Goal: Information Seeking & Learning: Learn about a topic

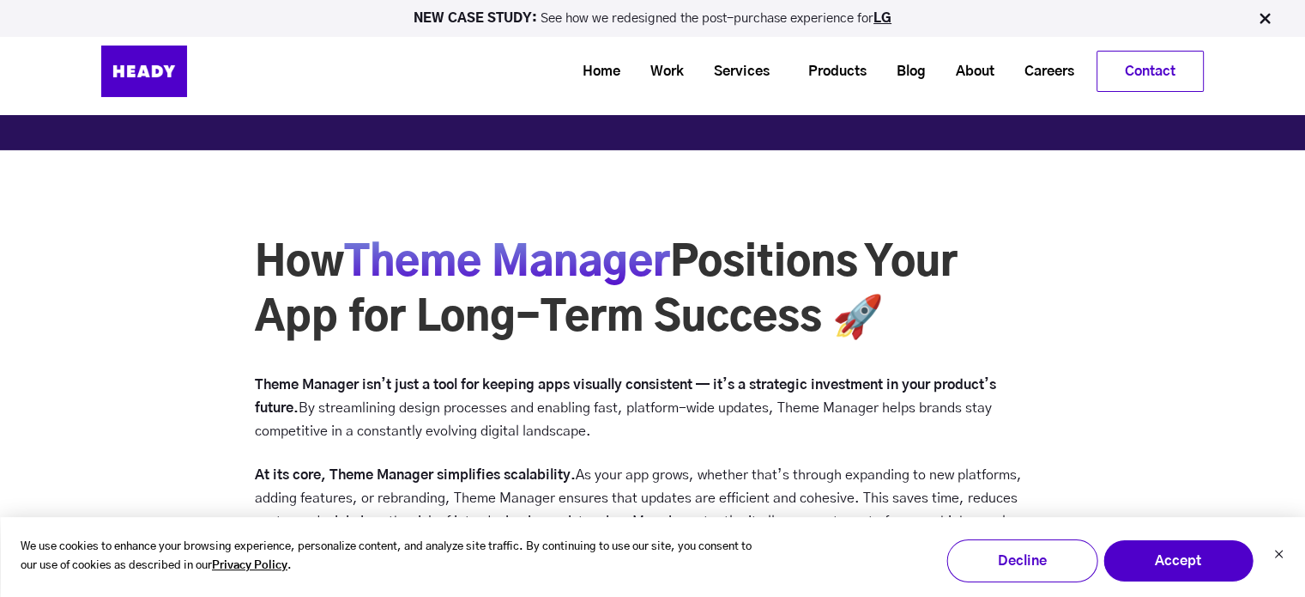
scroll to position [5739, 0]
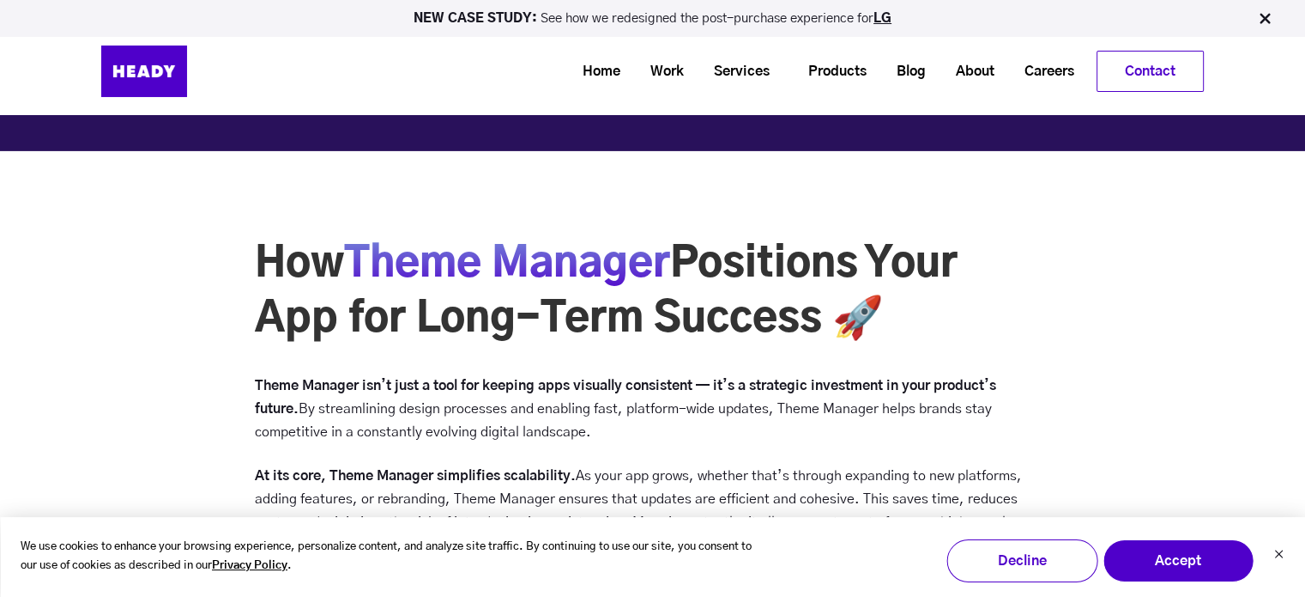
click at [539, 235] on span "Theme Manager" at bounding box center [507, 264] width 326 height 58
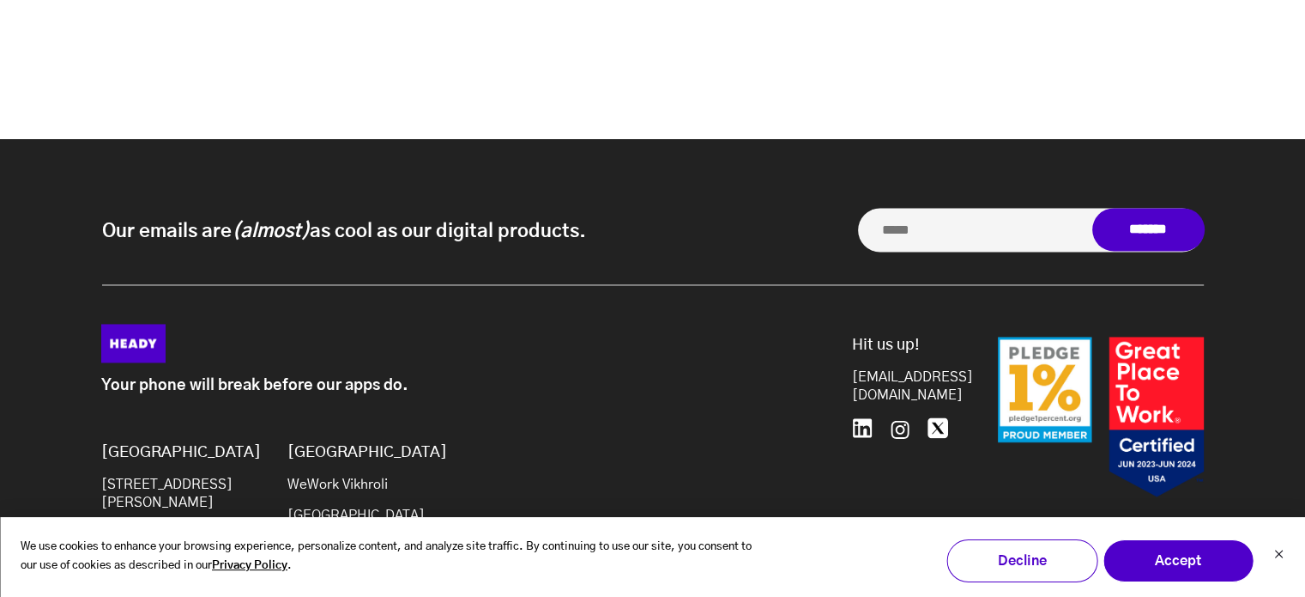
scroll to position [9289, 0]
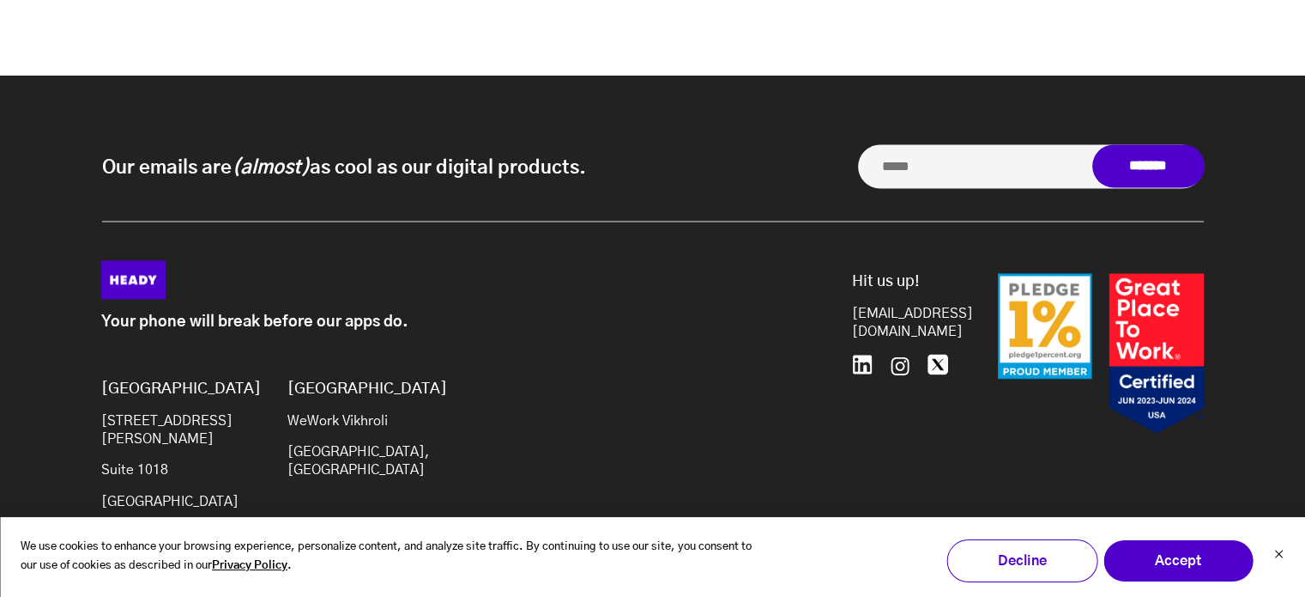
click at [1062, 288] on img at bounding box center [1101, 353] width 206 height 161
click at [1052, 566] on button "Decline" at bounding box center [1022, 560] width 151 height 43
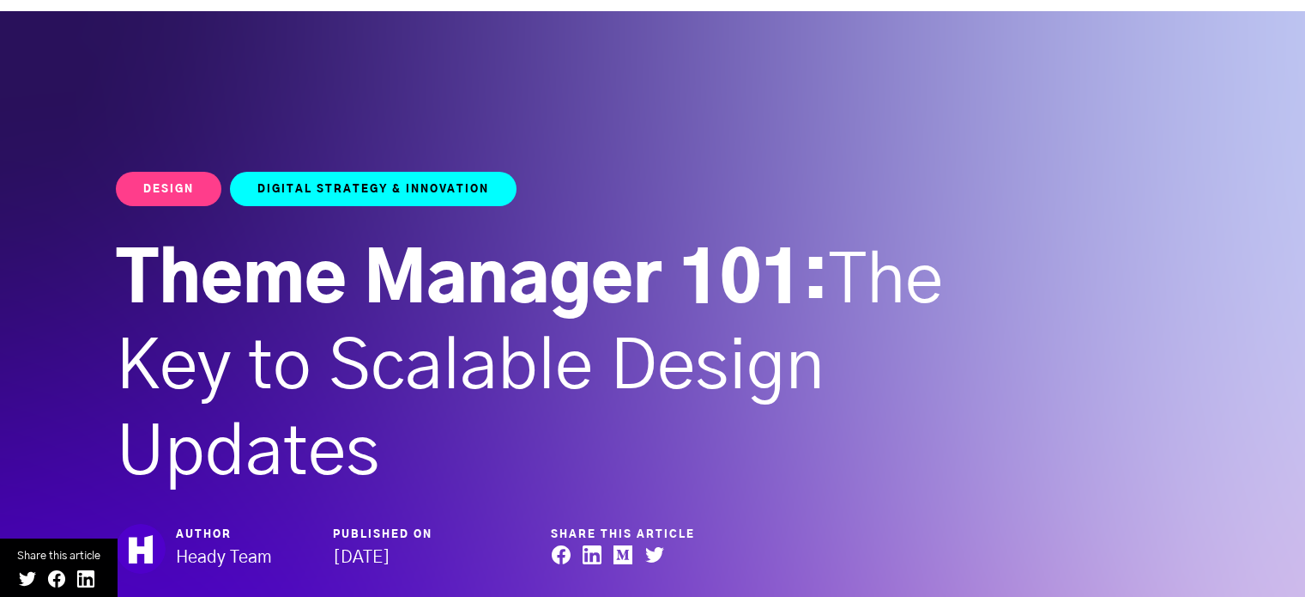
scroll to position [9289, 0]
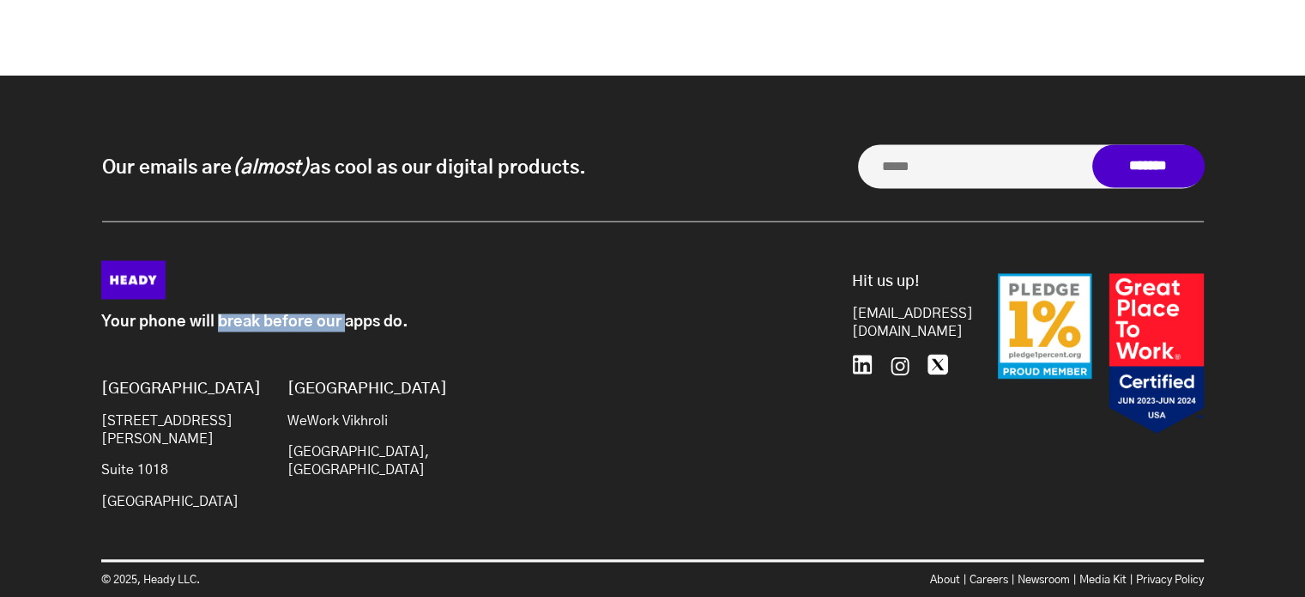
drag, startPoint x: 218, startPoint y: 279, endPoint x: 343, endPoint y: 268, distance: 125.8
click at [343, 299] on div "Your phone will break before our apps do." at bounding box center [438, 315] width 674 height 33
drag, startPoint x: 563, startPoint y: 382, endPoint x: 838, endPoint y: 463, distance: 286.3
click at [838, 463] on div "Your phone will break before our apps do. Brooklyn 20 Jay St Suite 1018 Brookly…" at bounding box center [652, 432] width 1137 height 345
click at [1048, 273] on img at bounding box center [1101, 353] width 206 height 161
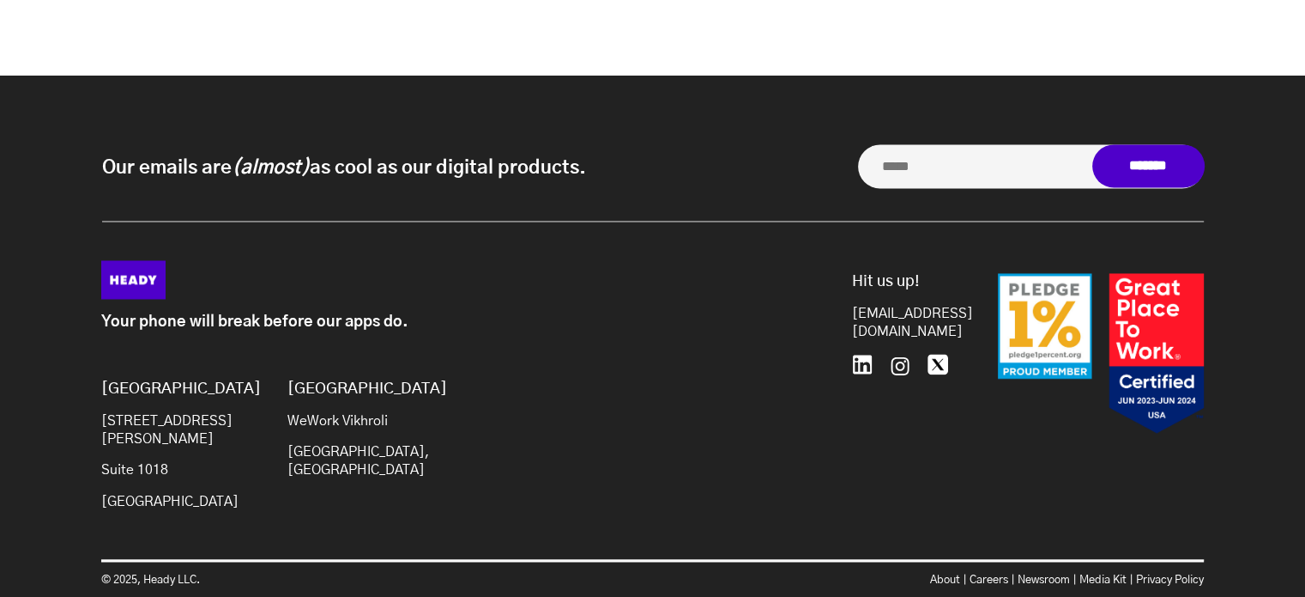
click at [1040, 273] on img at bounding box center [1101, 353] width 206 height 161
